Goal: Task Accomplishment & Management: Use online tool/utility

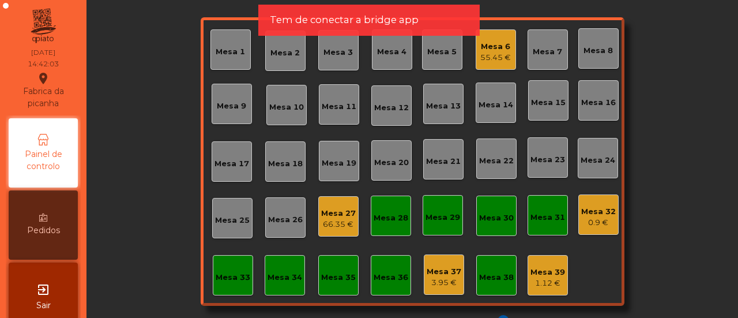
scroll to position [66, 0]
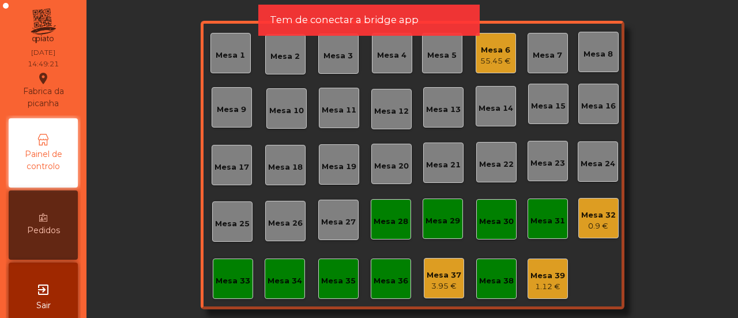
click at [587, 224] on div "0.9 €" at bounding box center [599, 226] width 35 height 12
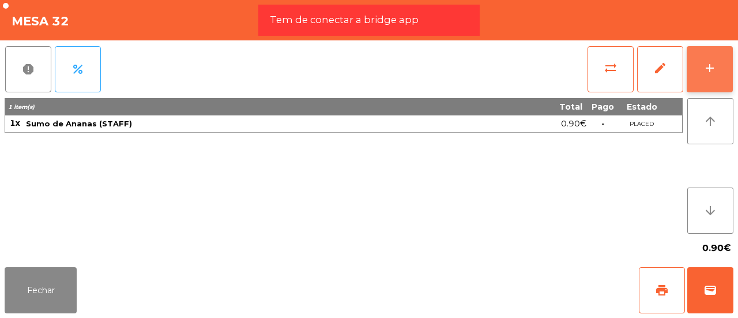
click at [705, 59] on button "add" at bounding box center [710, 69] width 46 height 46
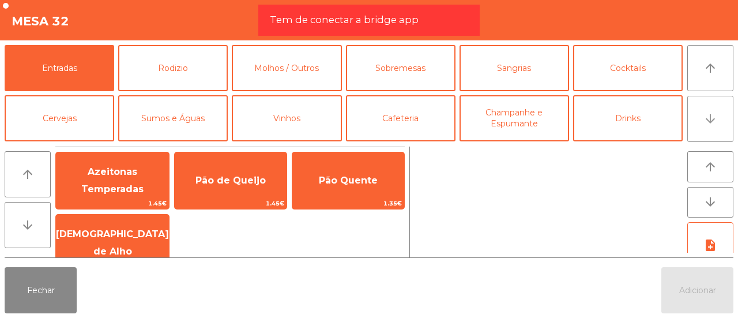
click at [707, 104] on button "arrow_downward" at bounding box center [711, 119] width 46 height 46
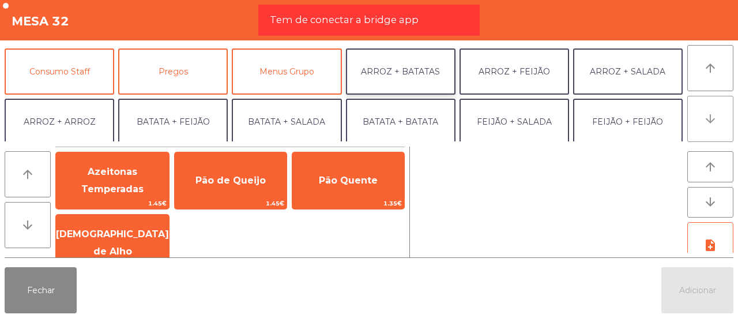
scroll to position [100, 0]
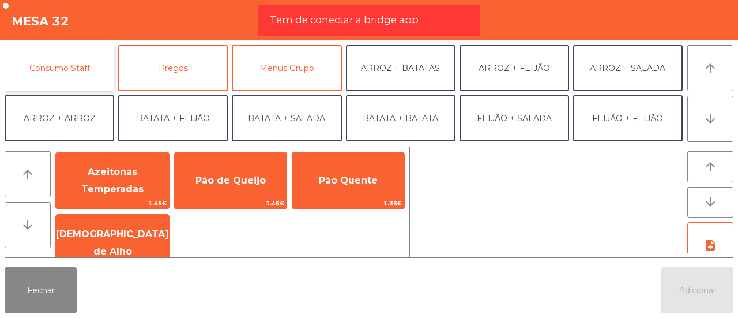
click at [89, 61] on button "Consumo Staff" at bounding box center [60, 68] width 110 height 46
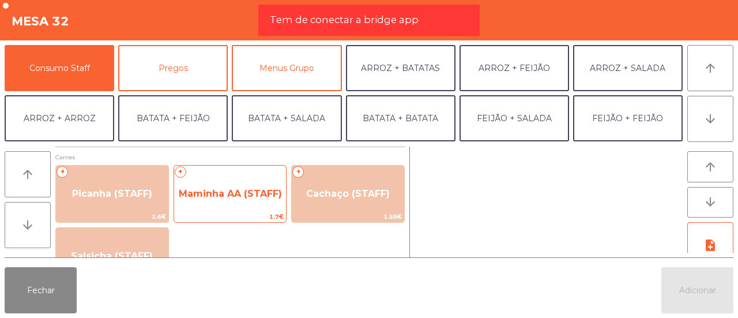
click at [233, 202] on span "Maminha AA (STAFF)" at bounding box center [230, 193] width 112 height 31
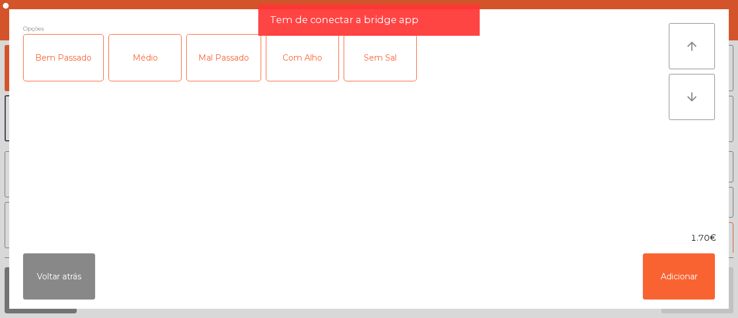
click at [143, 50] on div "Médio" at bounding box center [145, 58] width 72 height 46
click at [275, 59] on div "Com Alho" at bounding box center [303, 58] width 72 height 46
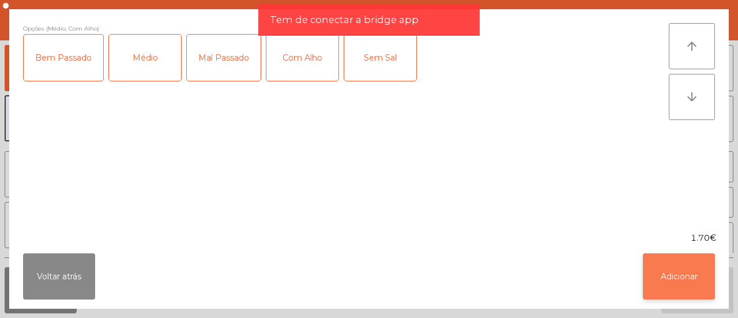
click at [649, 269] on button "Adicionar" at bounding box center [679, 276] width 72 height 46
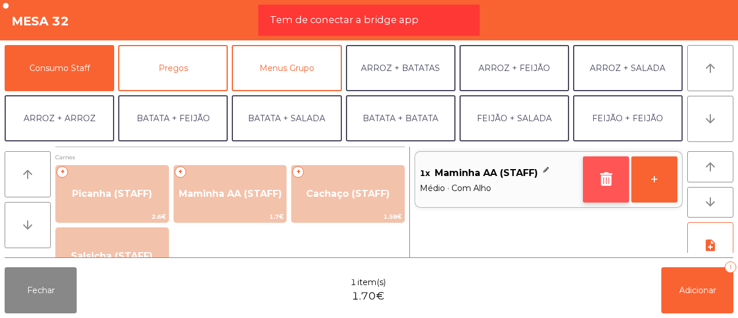
click at [603, 181] on icon "button" at bounding box center [606, 179] width 17 height 14
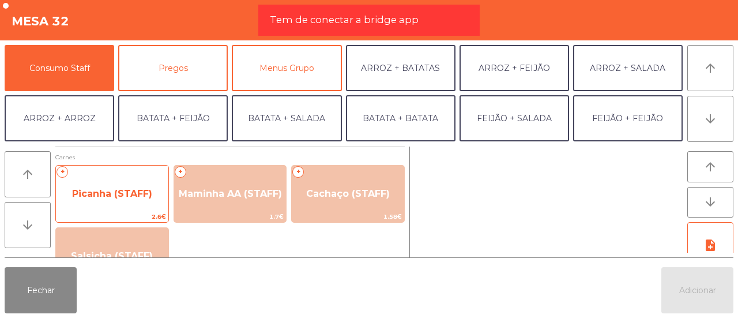
click at [92, 200] on span "Picanha (STAFF)" at bounding box center [112, 193] width 112 height 31
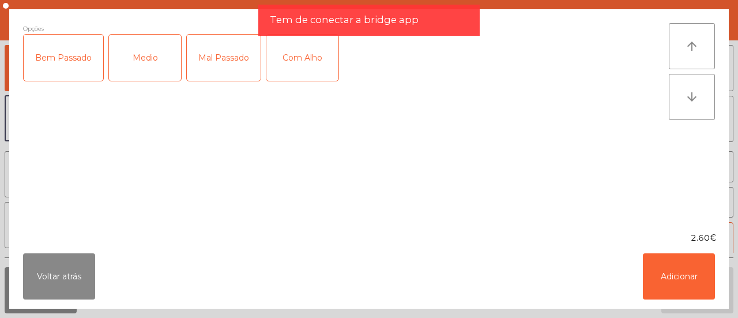
click at [134, 50] on div "Medio" at bounding box center [145, 58] width 72 height 46
click at [284, 47] on div "Com Alho" at bounding box center [303, 58] width 72 height 46
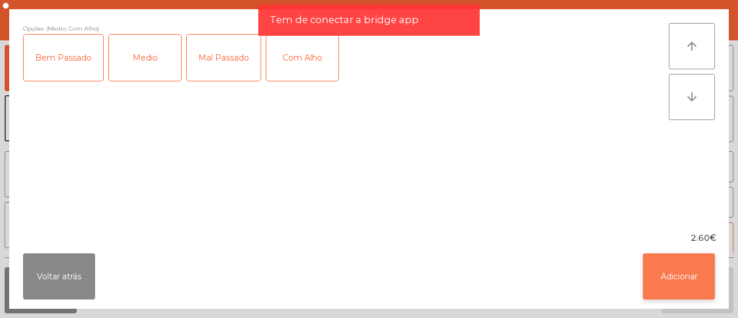
click at [662, 272] on button "Adicionar" at bounding box center [679, 276] width 72 height 46
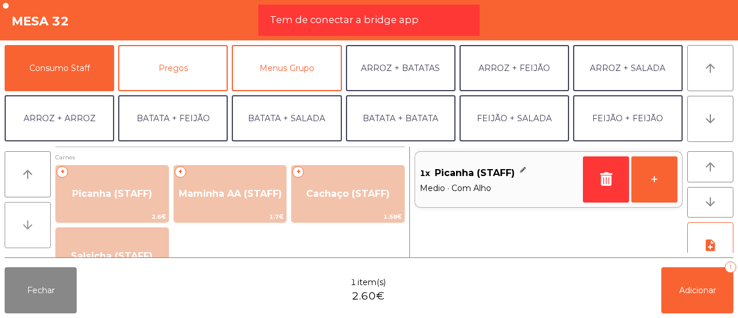
click at [16, 215] on button "arrow_downward" at bounding box center [28, 225] width 46 height 46
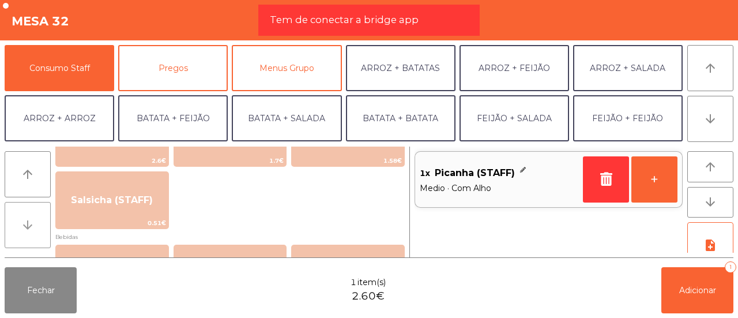
click at [16, 215] on button "arrow_downward" at bounding box center [28, 225] width 46 height 46
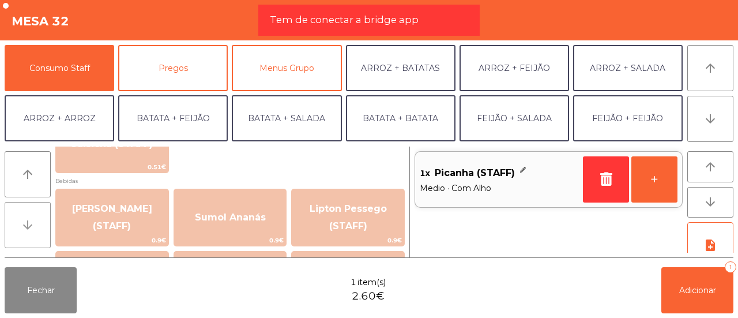
click at [16, 215] on button "arrow_downward" at bounding box center [28, 225] width 46 height 46
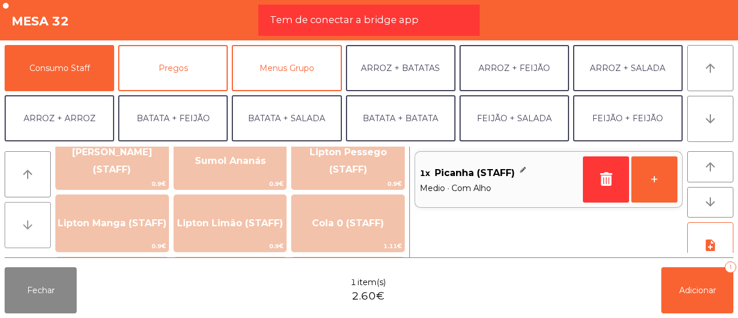
click at [16, 215] on button "arrow_downward" at bounding box center [28, 225] width 46 height 46
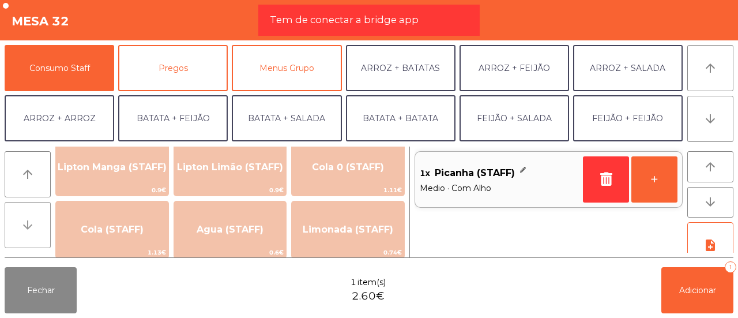
click at [16, 215] on button "arrow_downward" at bounding box center [28, 225] width 46 height 46
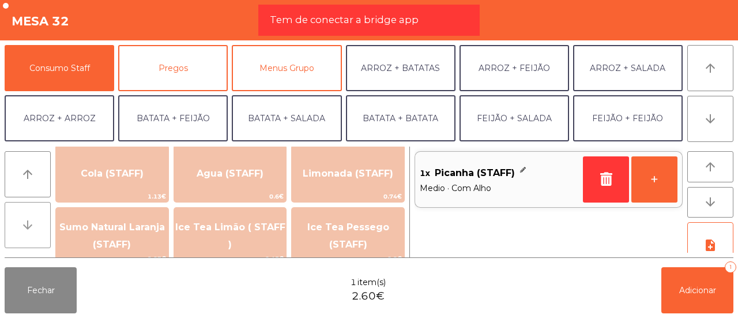
click at [16, 215] on button "arrow_downward" at bounding box center [28, 225] width 46 height 46
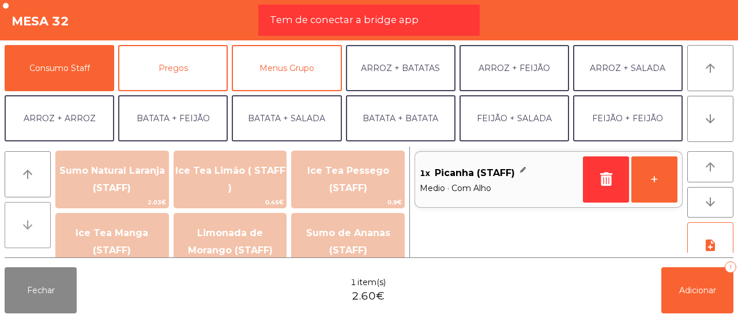
click at [16, 215] on button "arrow_downward" at bounding box center [28, 225] width 46 height 46
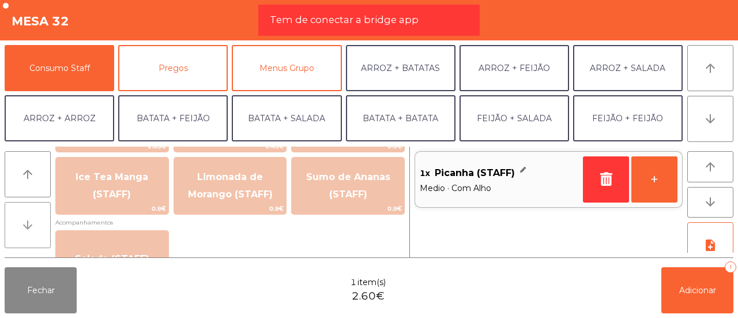
click at [16, 215] on button "arrow_downward" at bounding box center [28, 225] width 46 height 46
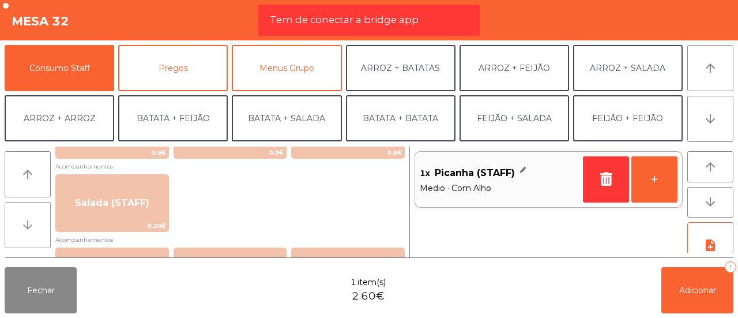
click at [16, 215] on button "arrow_downward" at bounding box center [28, 225] width 46 height 46
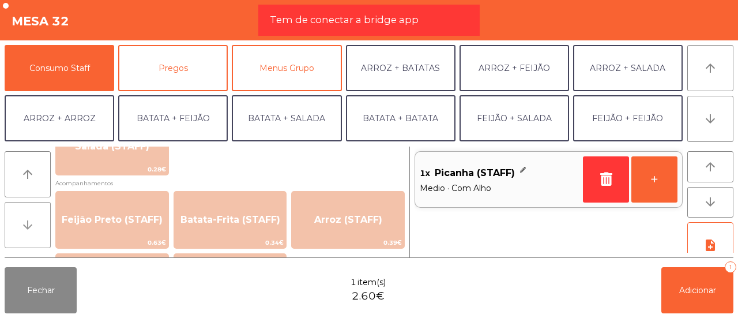
click at [33, 219] on icon "arrow_downward" at bounding box center [28, 225] width 14 height 14
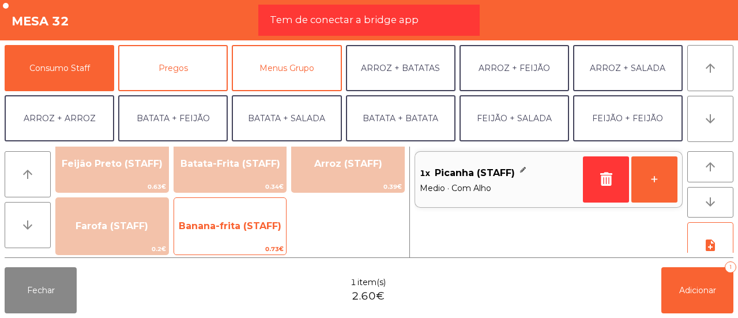
click at [220, 221] on span "Banana-frita (STAFF)" at bounding box center [230, 225] width 103 height 11
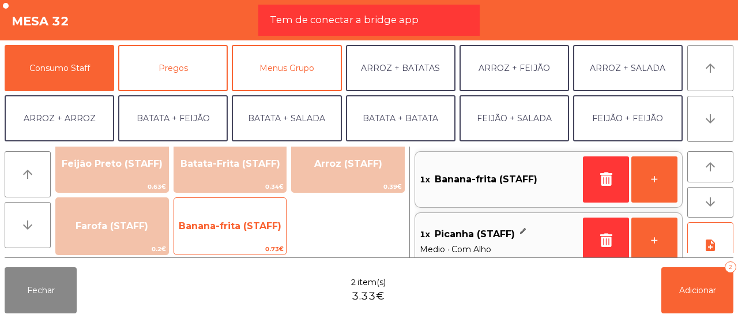
click at [220, 221] on span "Banana-frita (STAFF)" at bounding box center [230, 225] width 103 height 11
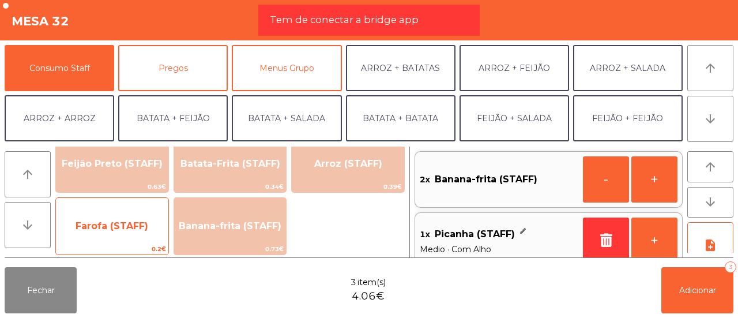
scroll to position [5, 0]
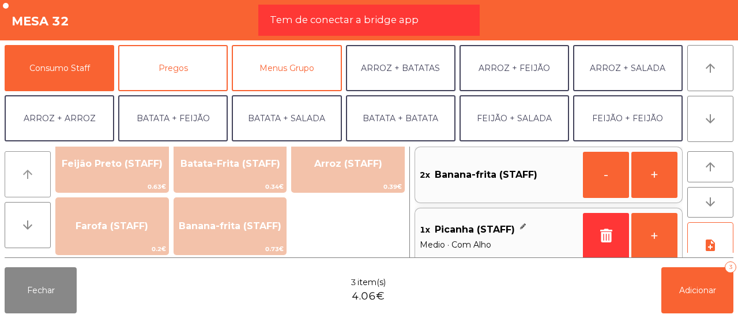
click at [37, 175] on button "arrow_upward" at bounding box center [28, 174] width 46 height 46
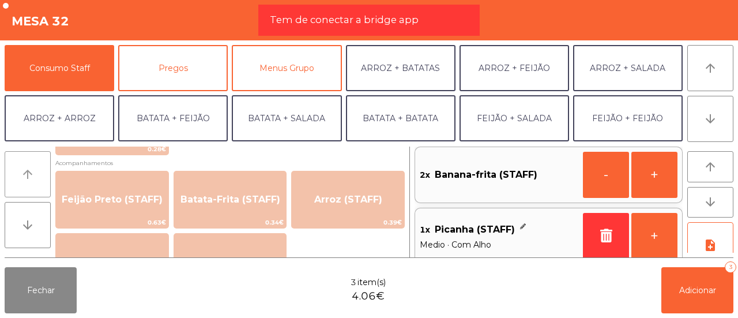
scroll to position [505, 0]
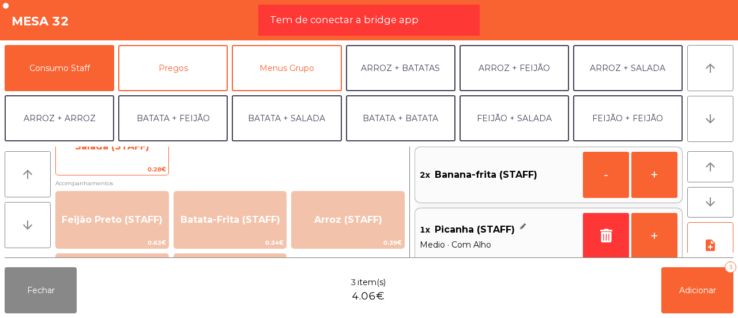
click at [108, 153] on span "Salada (STAFF)" at bounding box center [112, 146] width 112 height 31
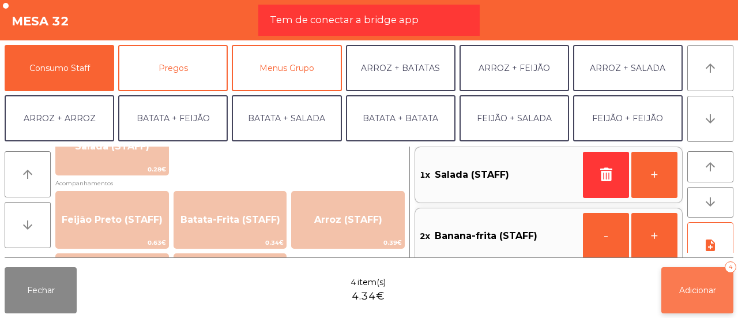
click at [693, 290] on span "Adicionar" at bounding box center [698, 290] width 37 height 10
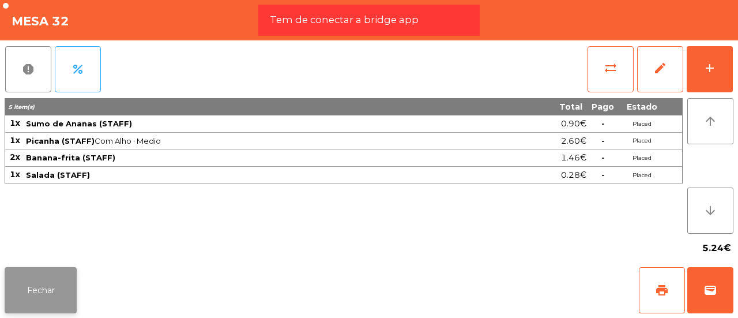
click at [45, 282] on button "Fechar" at bounding box center [41, 290] width 72 height 46
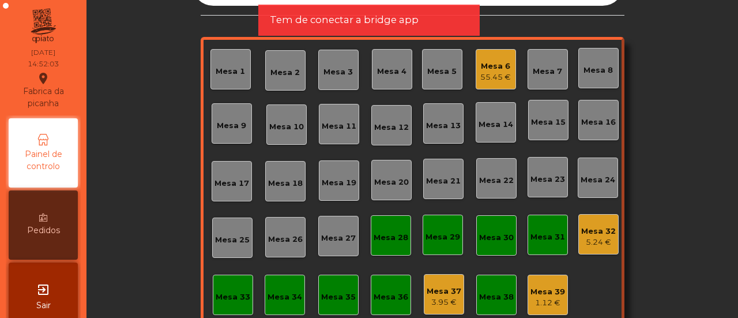
scroll to position [31, 0]
